Goal: Task Accomplishment & Management: Manage account settings

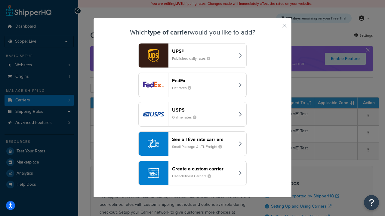
click at [192, 85] on div "FedEx List rates" at bounding box center [203, 85] width 63 height 14
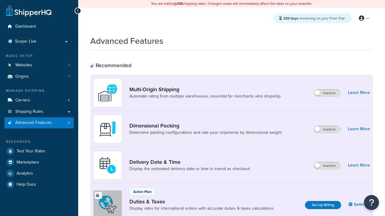
scroll to position [195, 0]
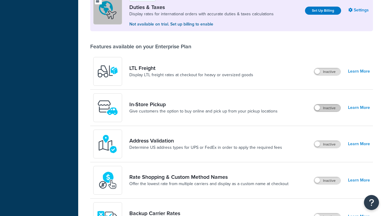
click at [327, 108] on label "Inactive" at bounding box center [327, 108] width 26 height 7
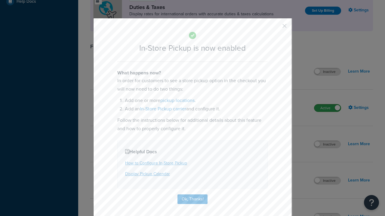
scroll to position [0, 0]
click at [275, 28] on button "button" at bounding box center [276, 28] width 2 height 2
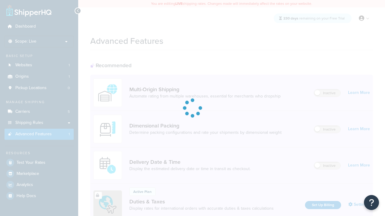
scroll to position [195, 0]
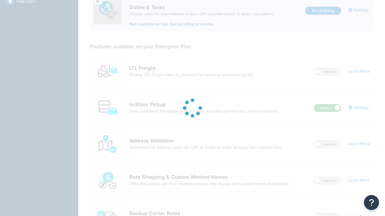
click at [327, 108] on label "Active" at bounding box center [327, 108] width 26 height 7
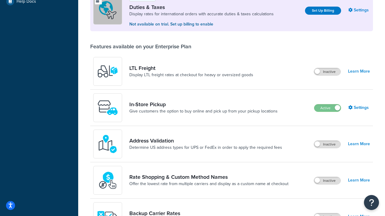
scroll to position [183, 0]
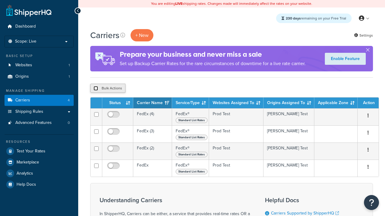
click at [96, 89] on input "checkbox" at bounding box center [95, 88] width 5 height 5
checkbox input "true"
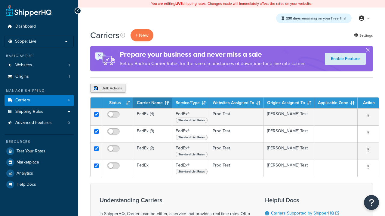
checkbox input "true"
click at [0, 0] on button "Delete" at bounding box center [0, 0] width 0 height 0
